Goal: Transaction & Acquisition: Purchase product/service

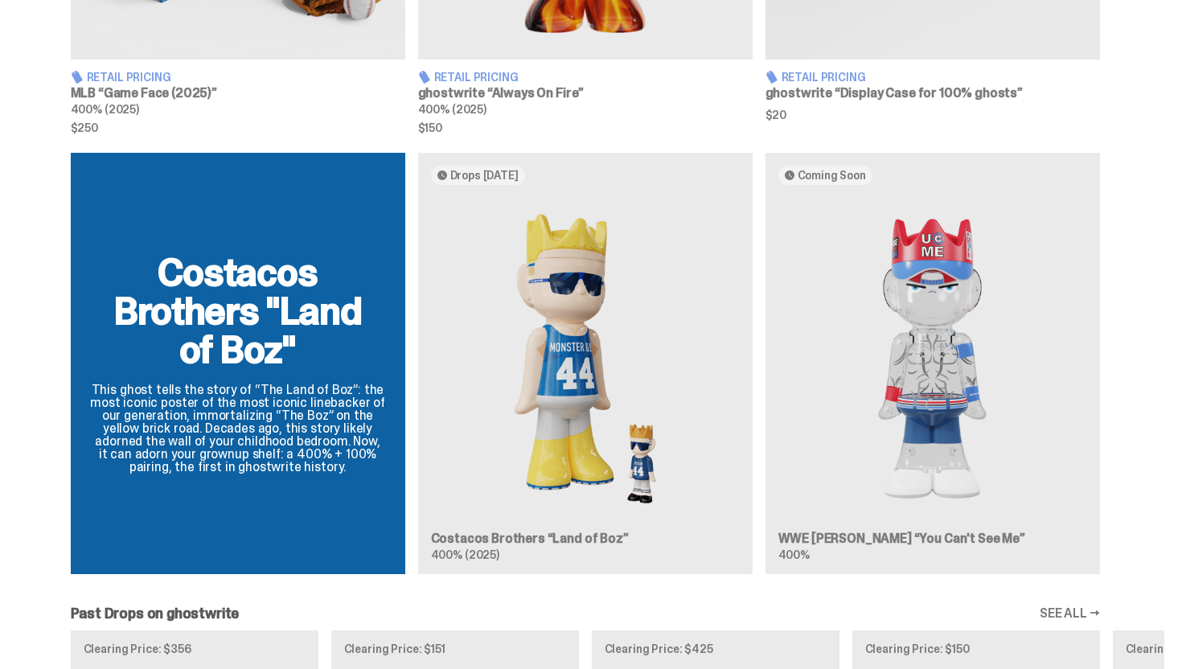
scroll to position [1322, 0]
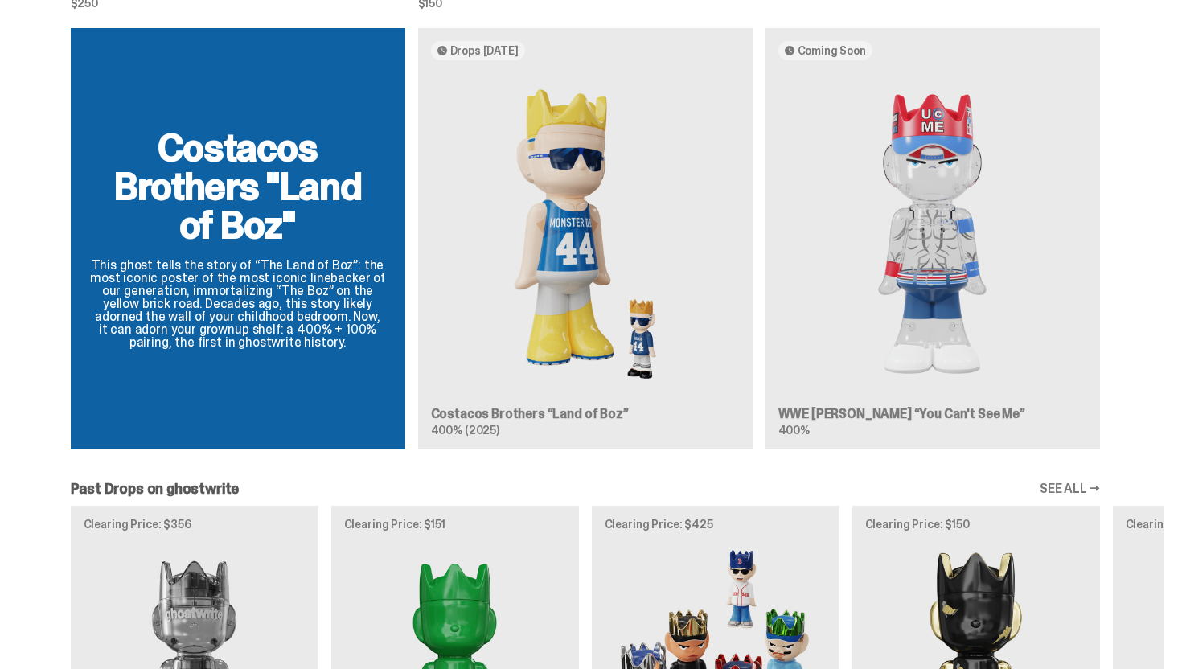
scroll to position [1352, 0]
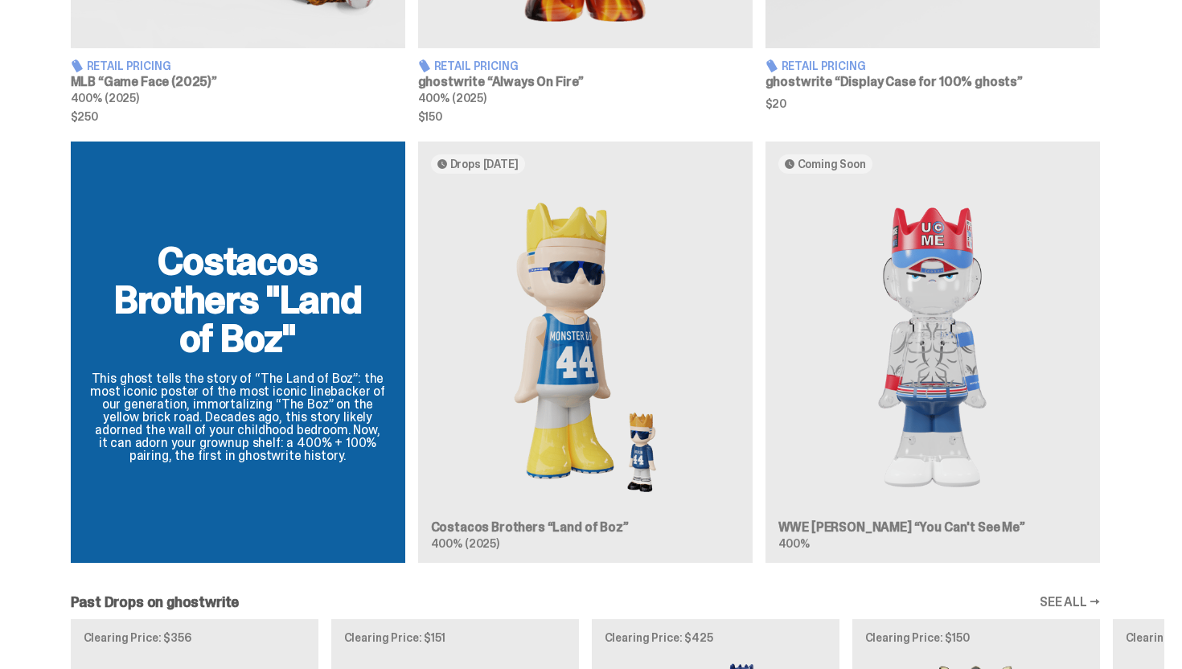
click at [843, 273] on div "Costacos Brothers "Land of Boz" This ghost tells the story of “The Land of Boz”…" at bounding box center [585, 358] width 1158 height 434
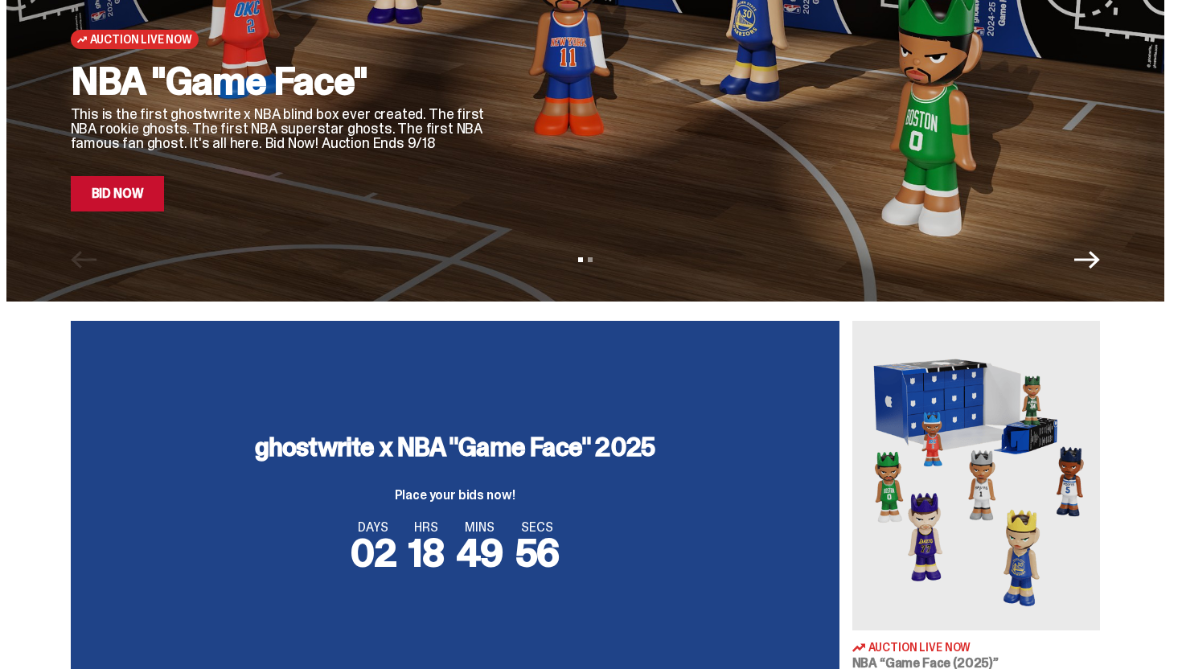
scroll to position [0, 0]
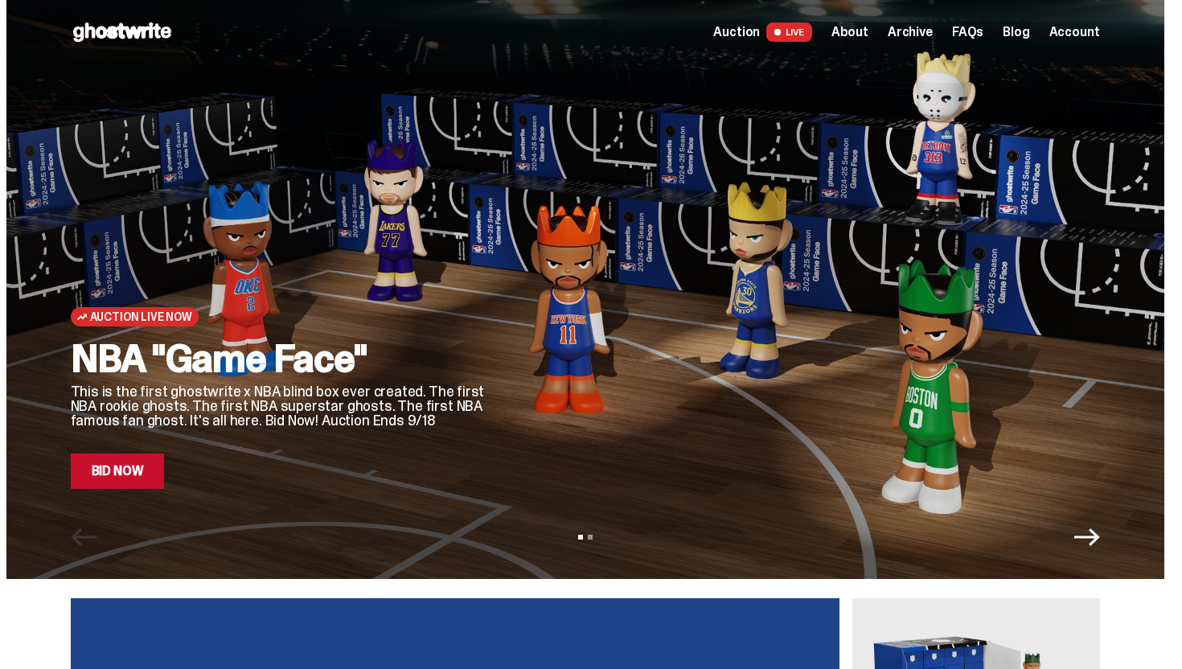
click at [913, 40] on div "Auction LIVE About Archive FAQs Blog Account" at bounding box center [906, 32] width 386 height 19
click at [914, 35] on span "Archive" at bounding box center [910, 32] width 45 height 13
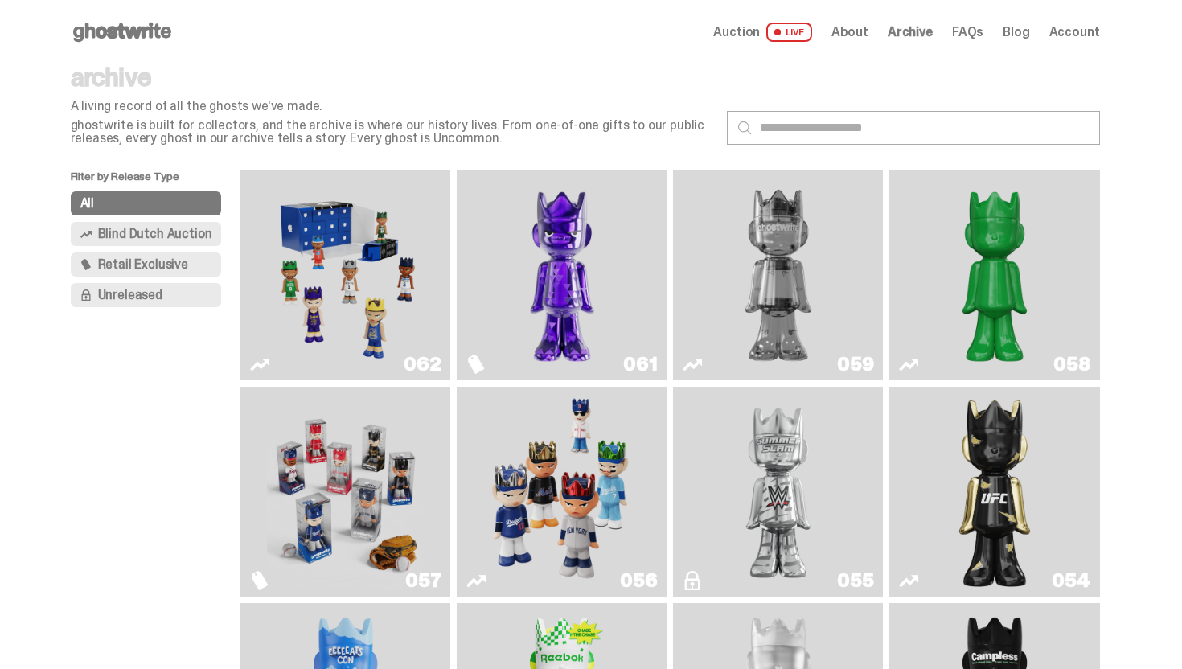
click at [732, 283] on img "Two" at bounding box center [778, 275] width 158 height 197
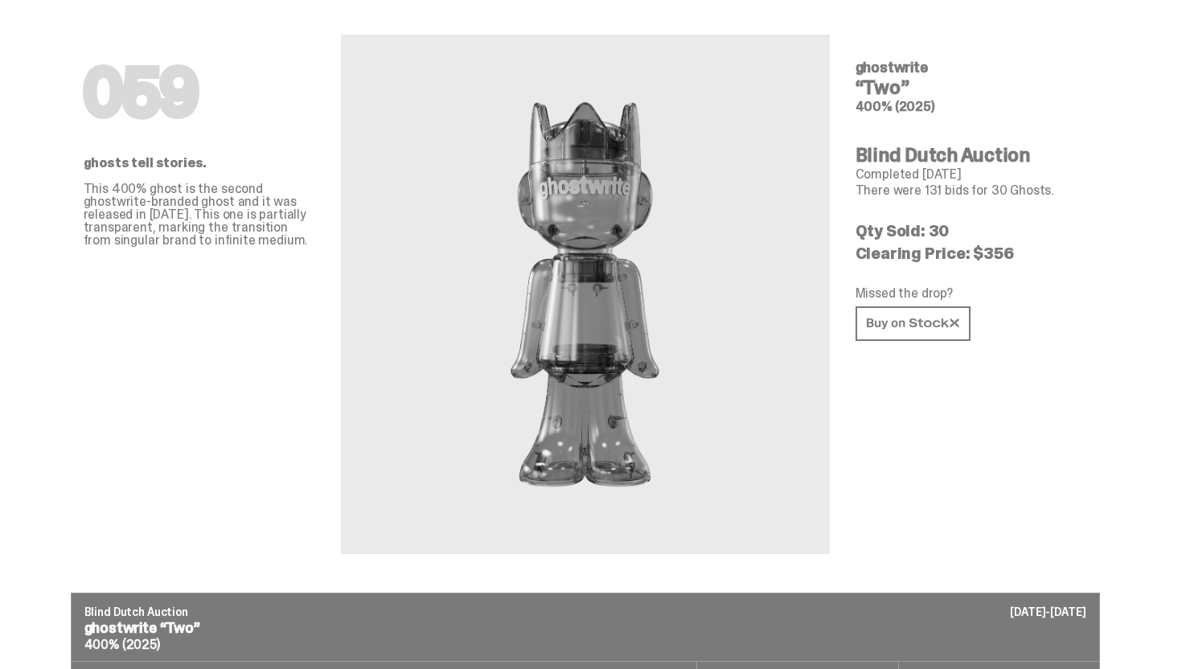
scroll to position [51, 0]
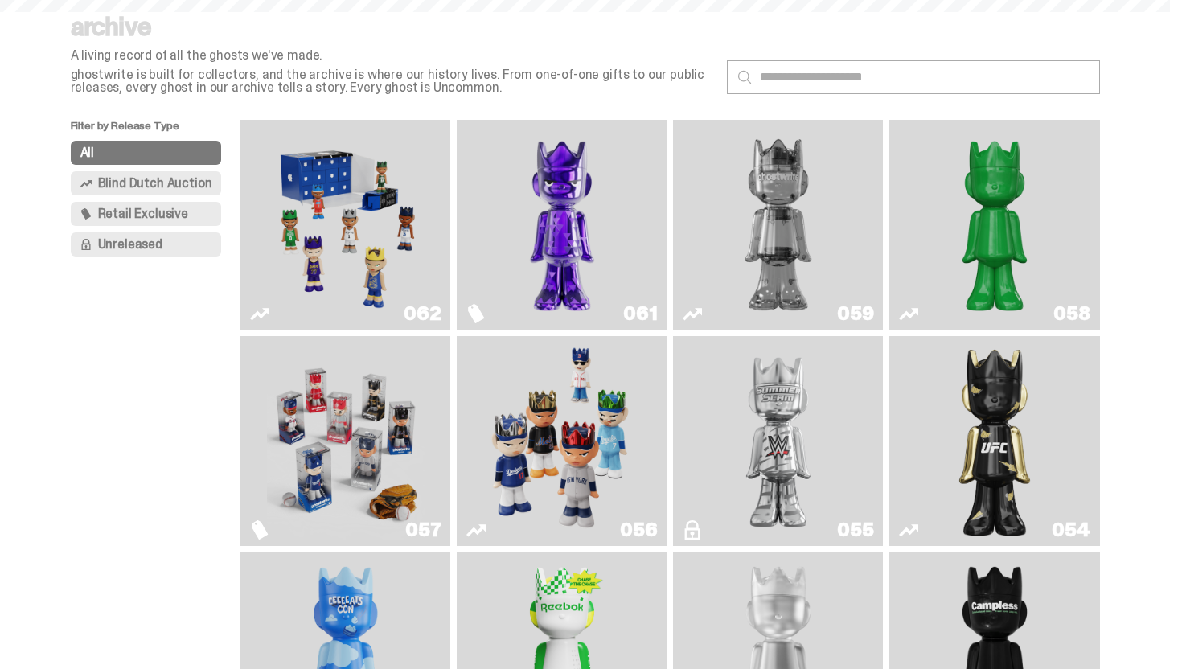
click at [393, 245] on img "Game Face (2025)" at bounding box center [346, 224] width 158 height 197
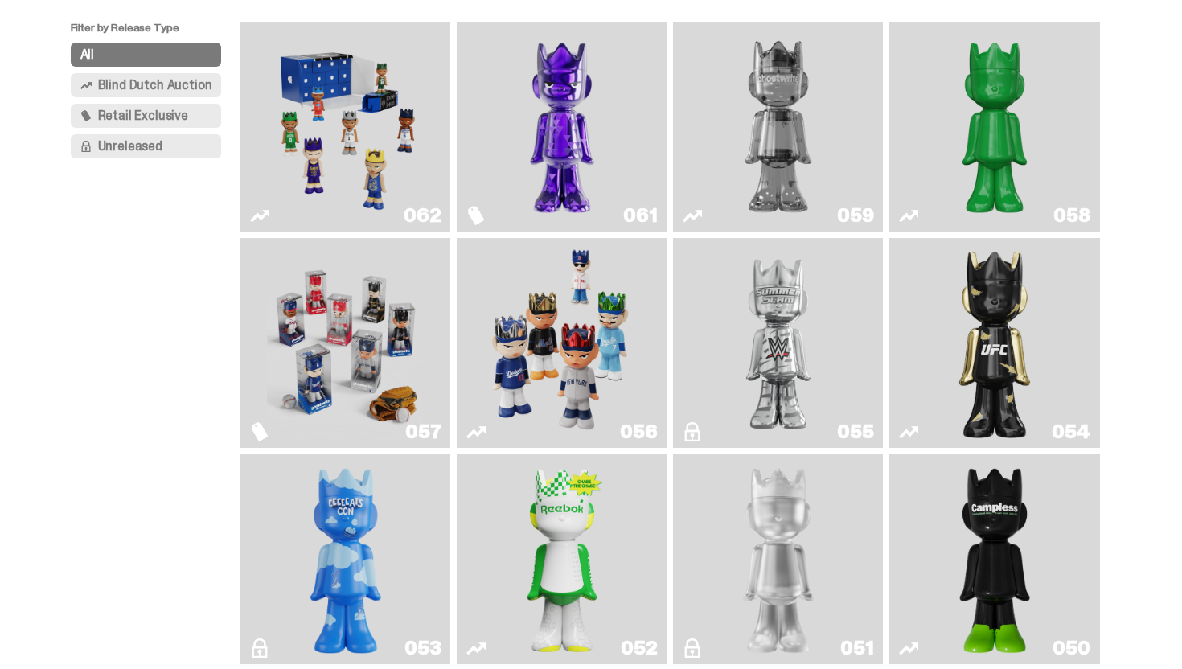
scroll to position [178, 0]
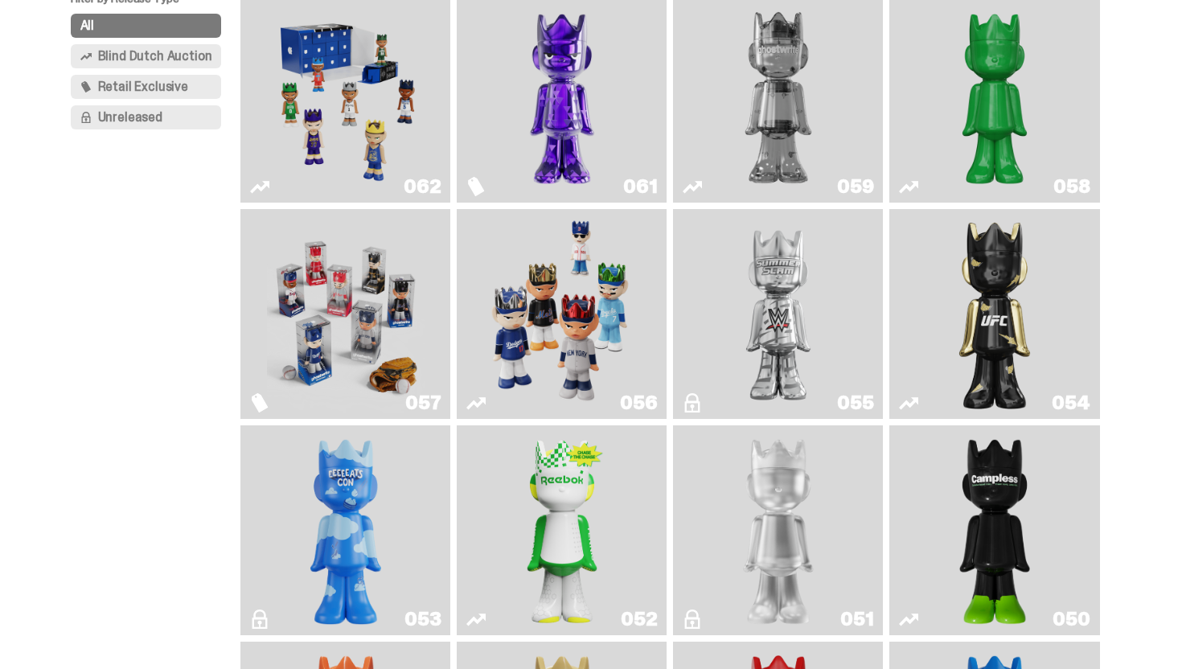
click at [987, 125] on img "Schrödinger's ghost: Sunday Green" at bounding box center [995, 97] width 158 height 197
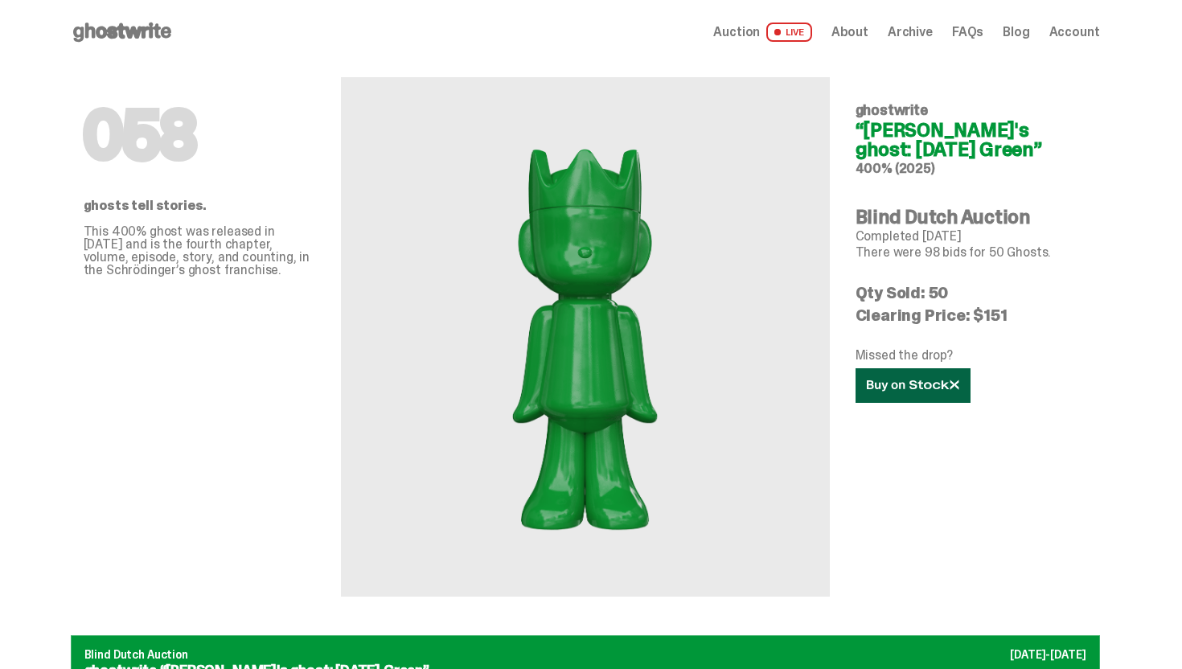
click at [906, 379] on link at bounding box center [912, 385] width 115 height 35
click at [127, 30] on use at bounding box center [122, 32] width 98 height 19
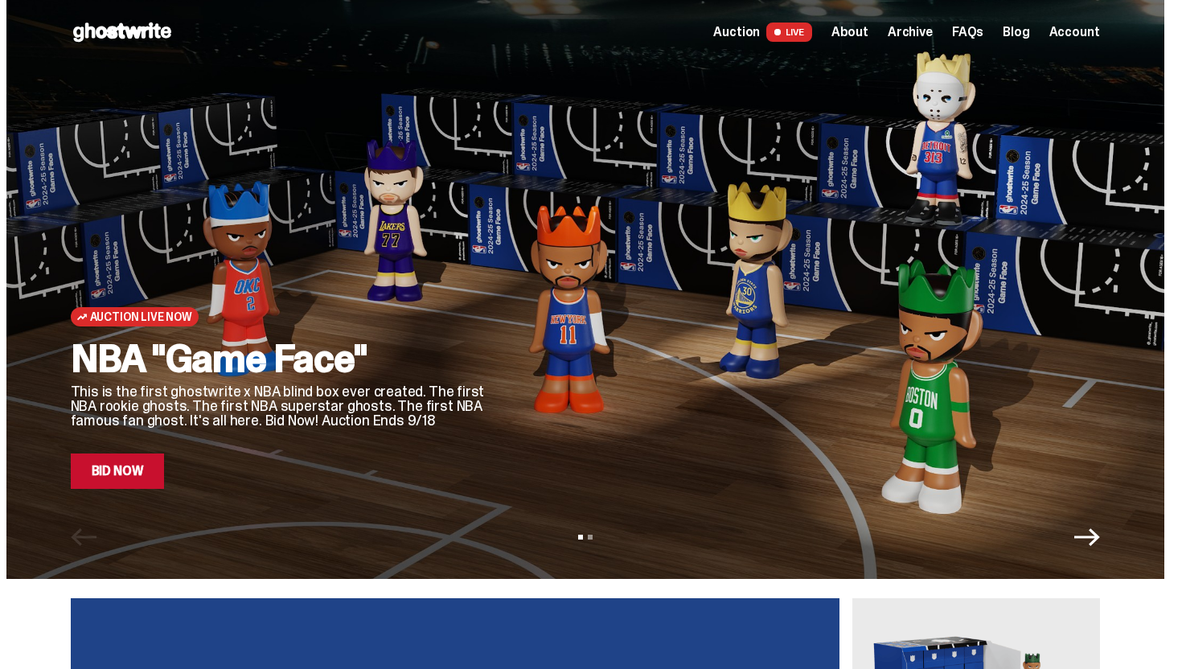
click at [152, 483] on link "Bid Now" at bounding box center [118, 470] width 94 height 35
